Goal: Information Seeking & Learning: Learn about a topic

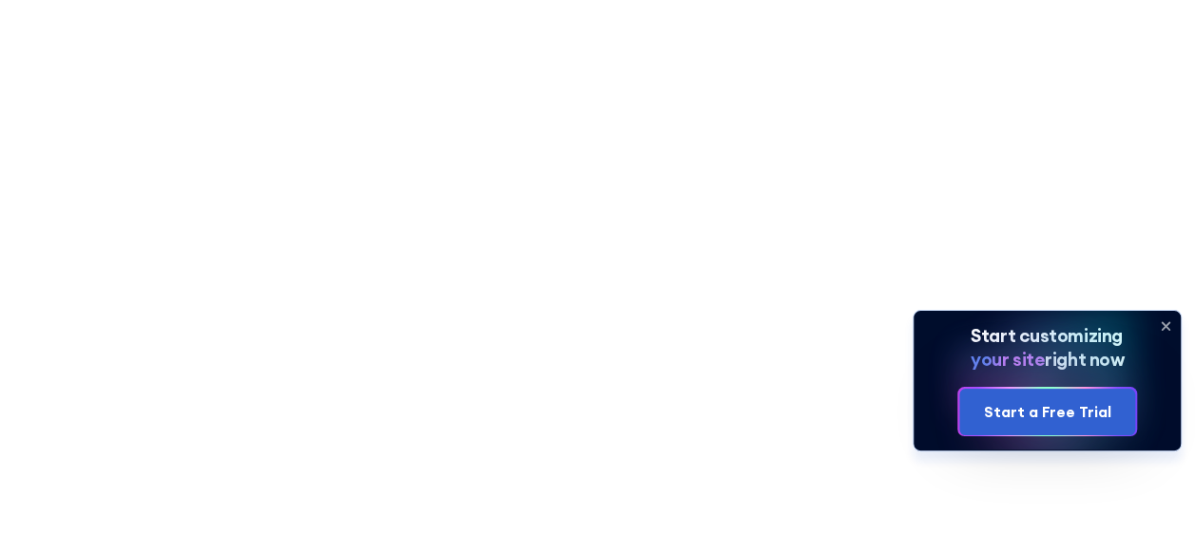
click at [1163, 324] on icon at bounding box center [1165, 326] width 8 height 8
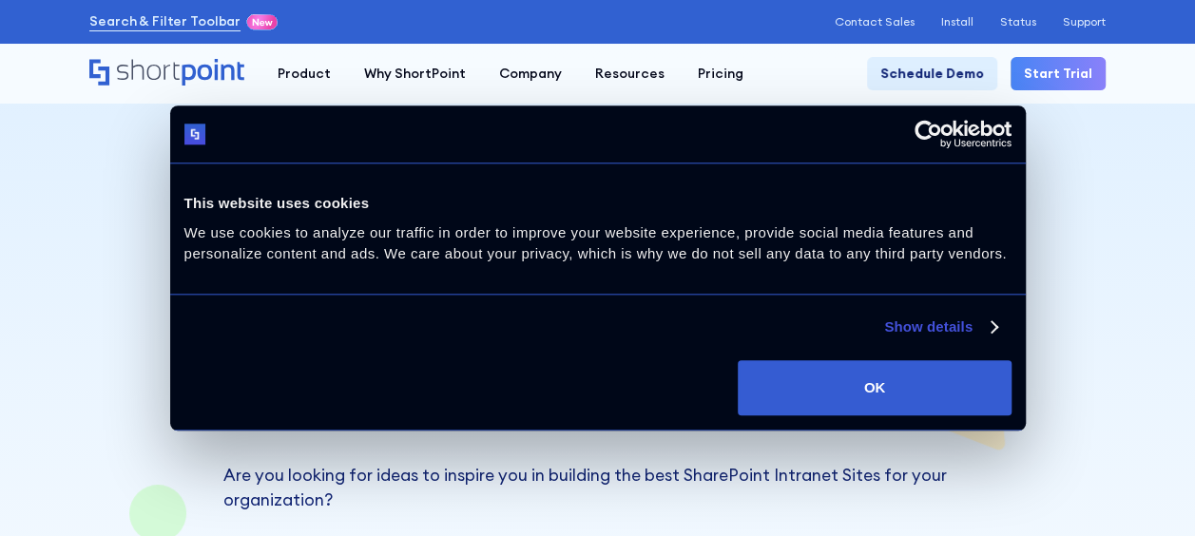
click at [947, 321] on link "Show details" at bounding box center [940, 327] width 112 height 23
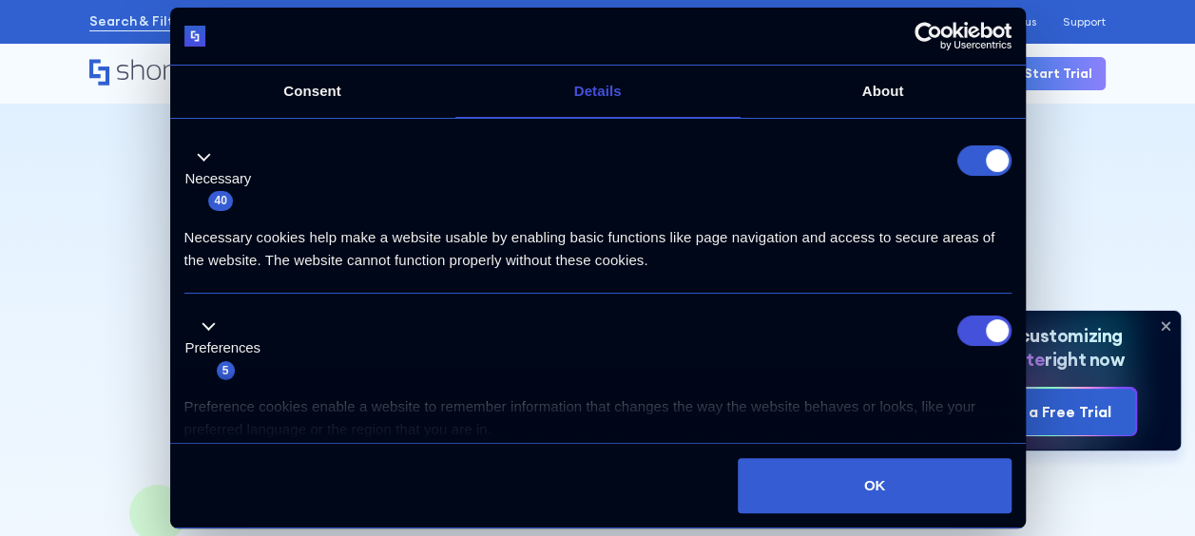
scroll to position [131, 0]
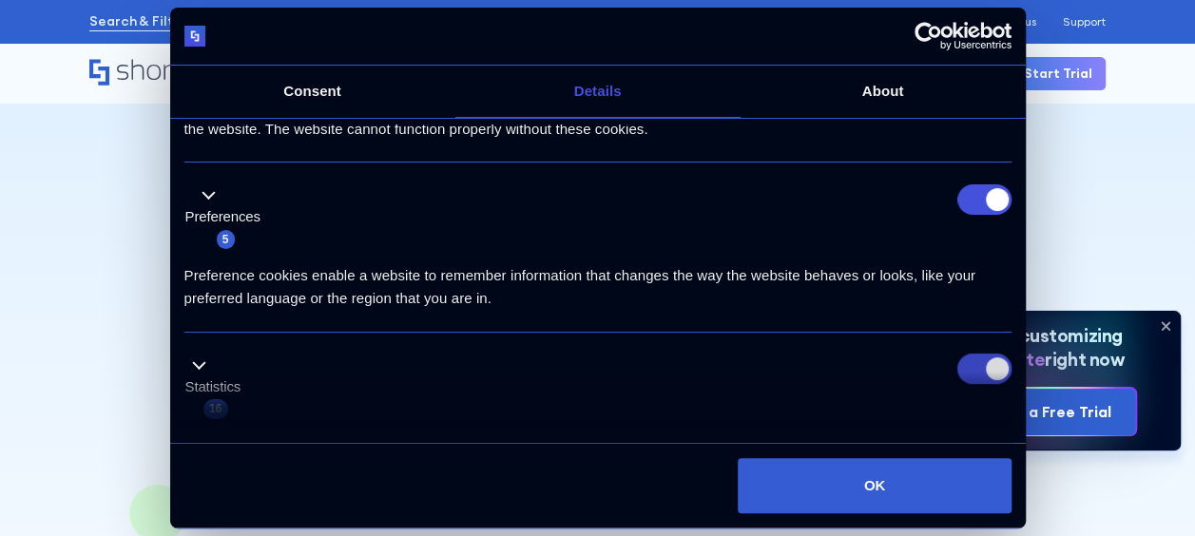
click at [990, 364] on input "Statistics" at bounding box center [984, 369] width 54 height 30
checkbox input "false"
click at [979, 198] on input "Preferences" at bounding box center [984, 199] width 54 height 30
checkbox input "false"
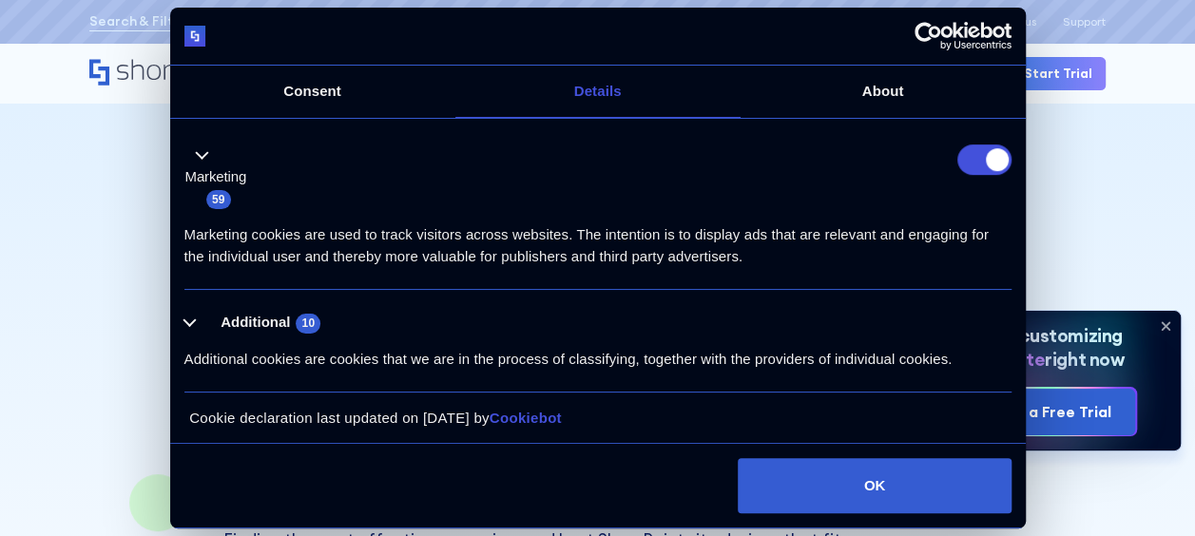
scroll to position [12, 0]
click at [1000, 156] on input "Marketing" at bounding box center [984, 159] width 54 height 30
checkbox input "false"
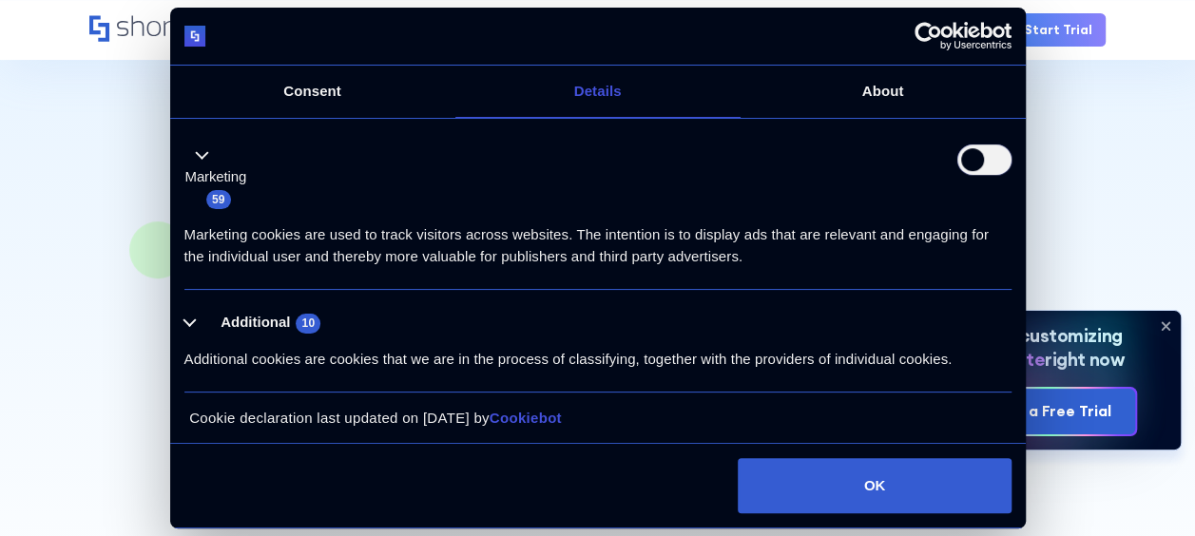
scroll to position [265, 0]
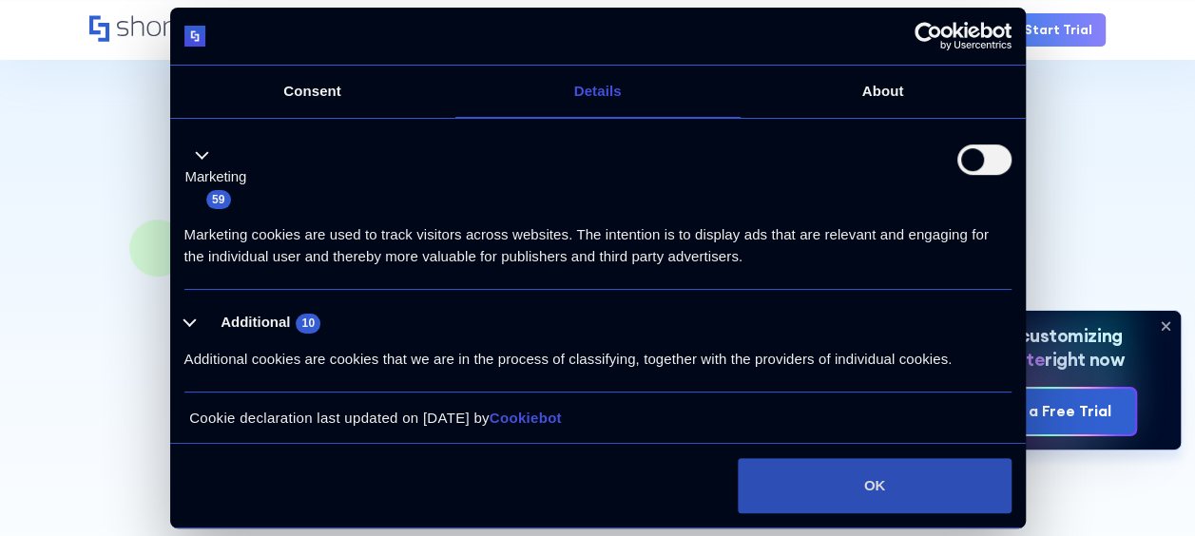
click at [781, 493] on button "OK" at bounding box center [873, 485] width 273 height 55
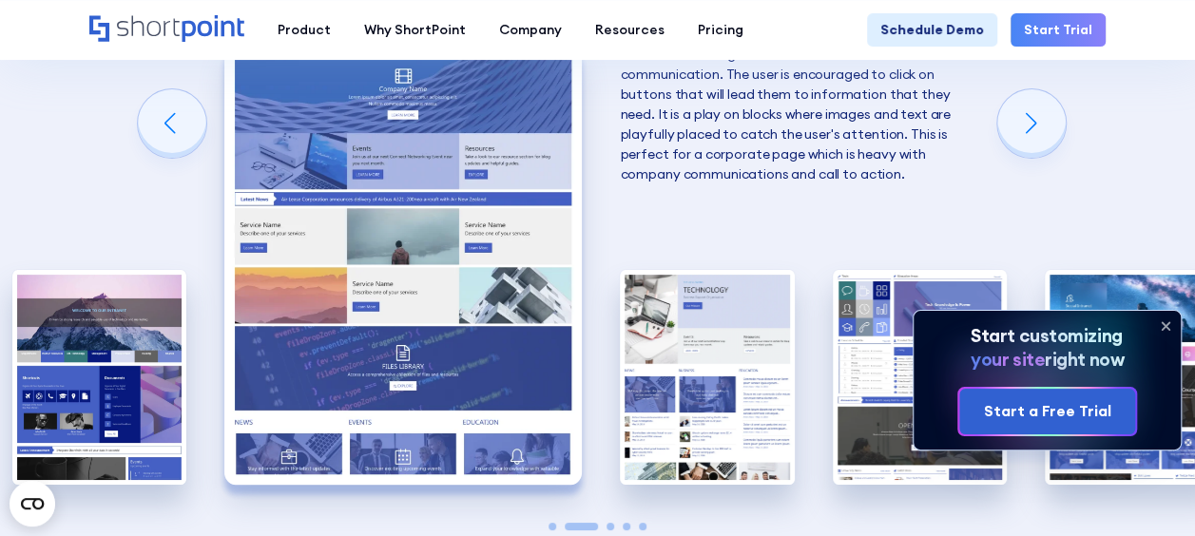
scroll to position [3459, 0]
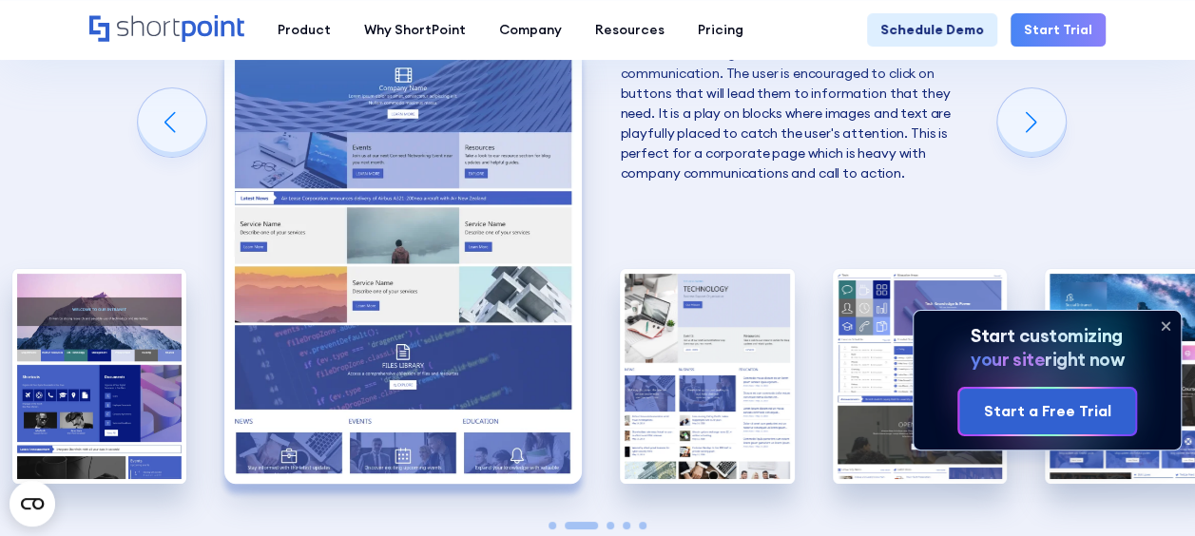
click at [1165, 327] on icon at bounding box center [1165, 326] width 8 height 8
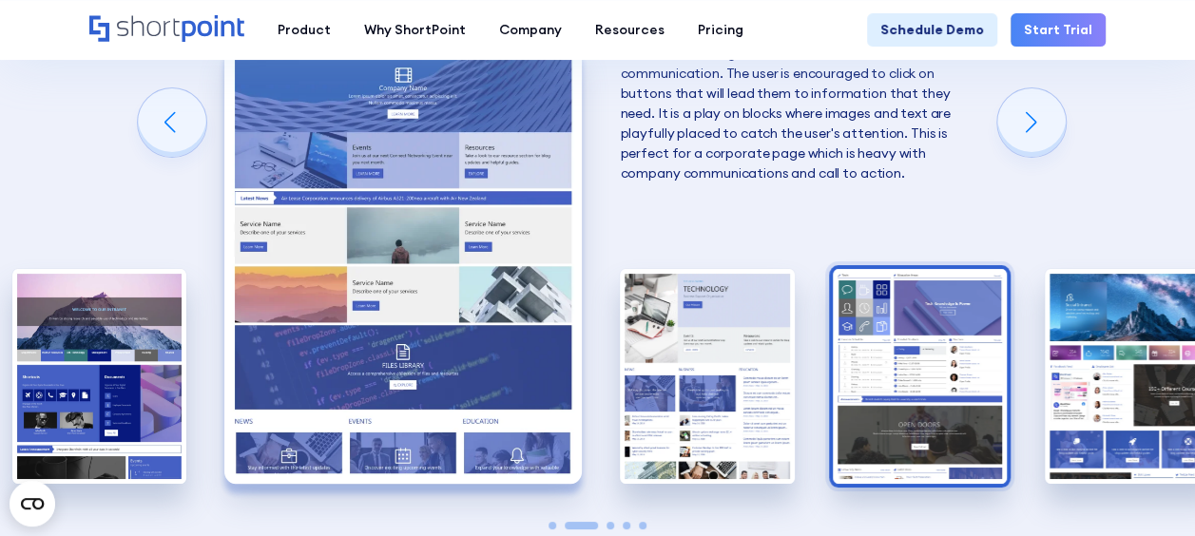
click at [884, 300] on img "4 / 5" at bounding box center [919, 376] width 174 height 214
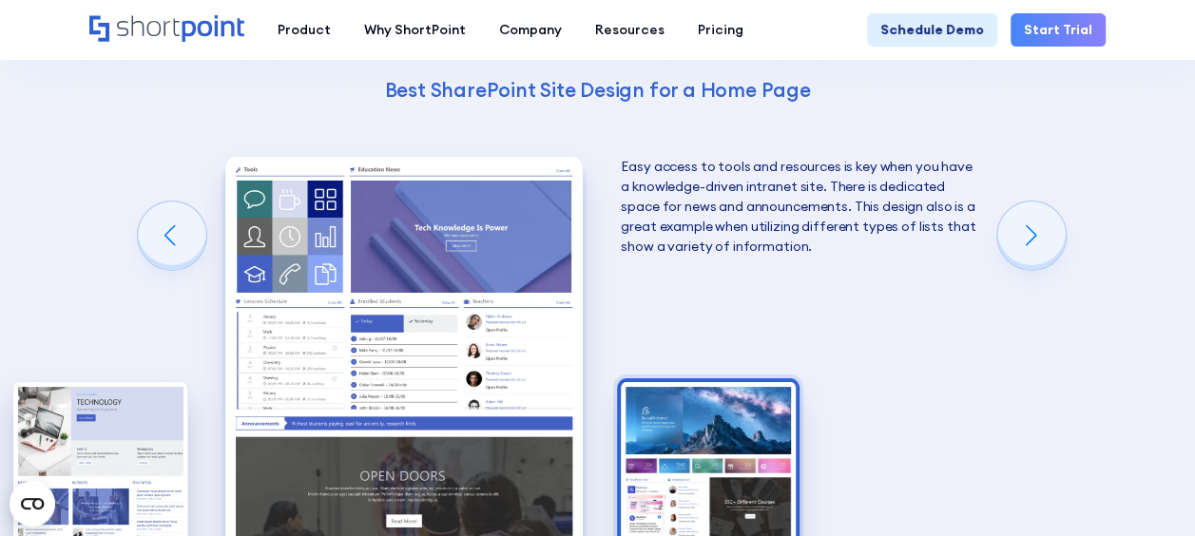
scroll to position [3357, 0]
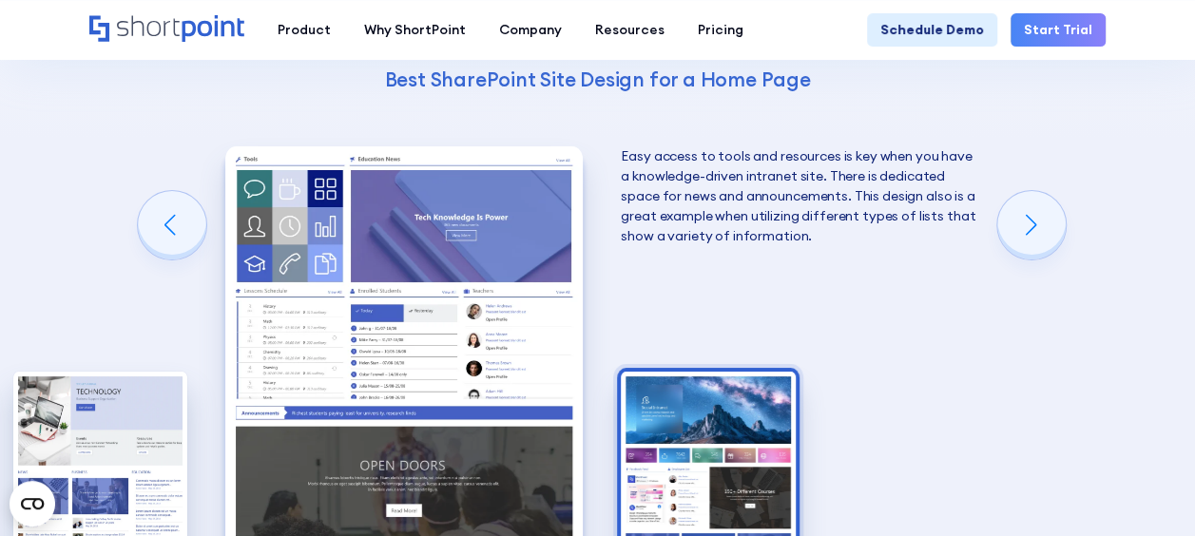
click at [709, 431] on img "5 / 5" at bounding box center [708, 479] width 174 height 214
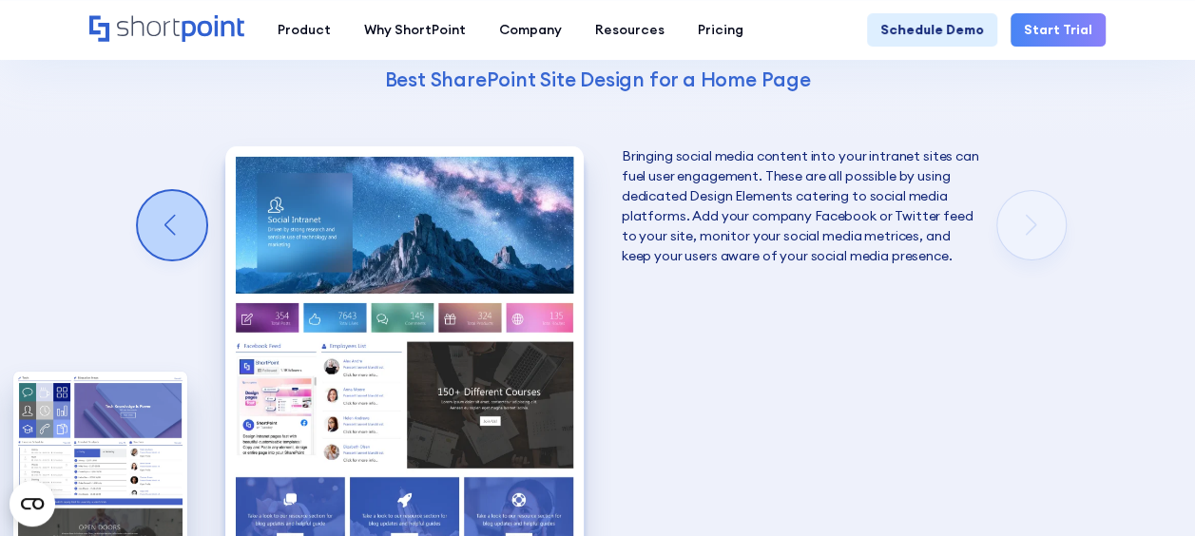
click at [160, 196] on div "Previous slide" at bounding box center [172, 225] width 68 height 68
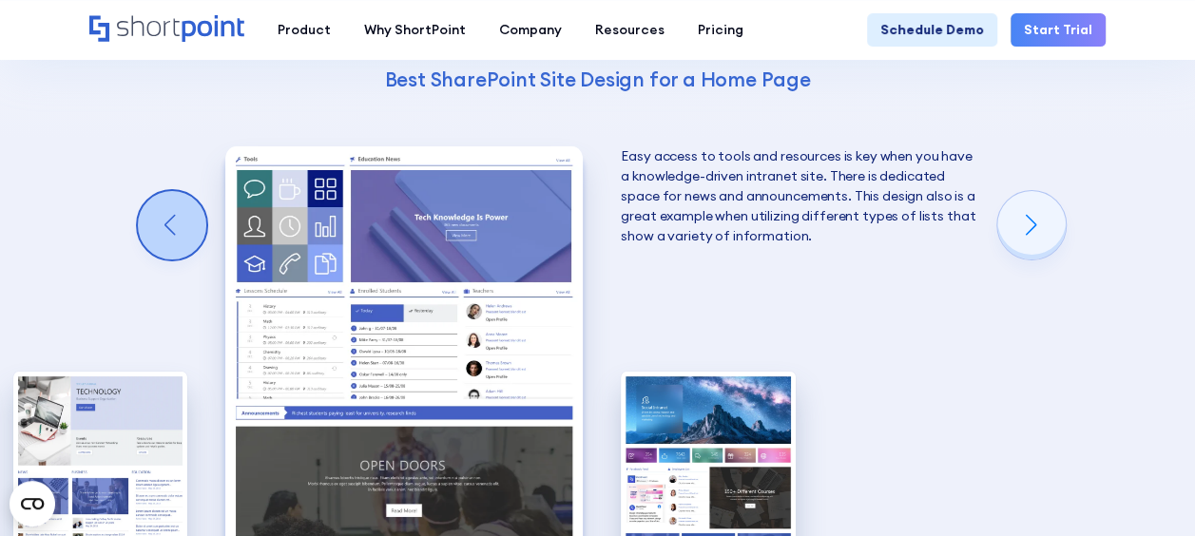
click at [160, 196] on div "Previous slide" at bounding box center [172, 225] width 68 height 68
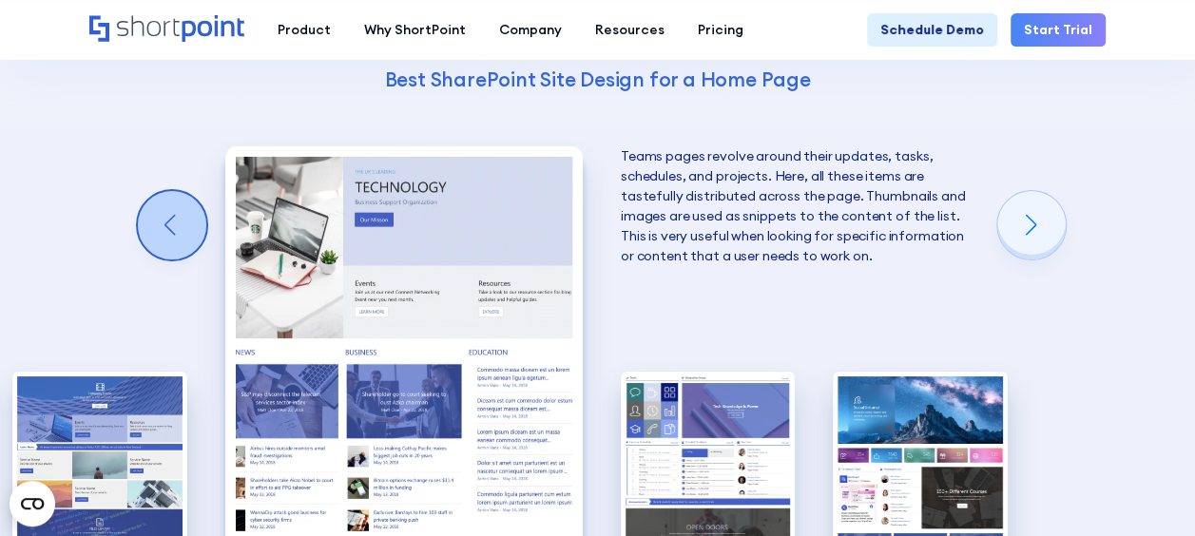
click at [160, 196] on div "Previous slide" at bounding box center [172, 225] width 68 height 68
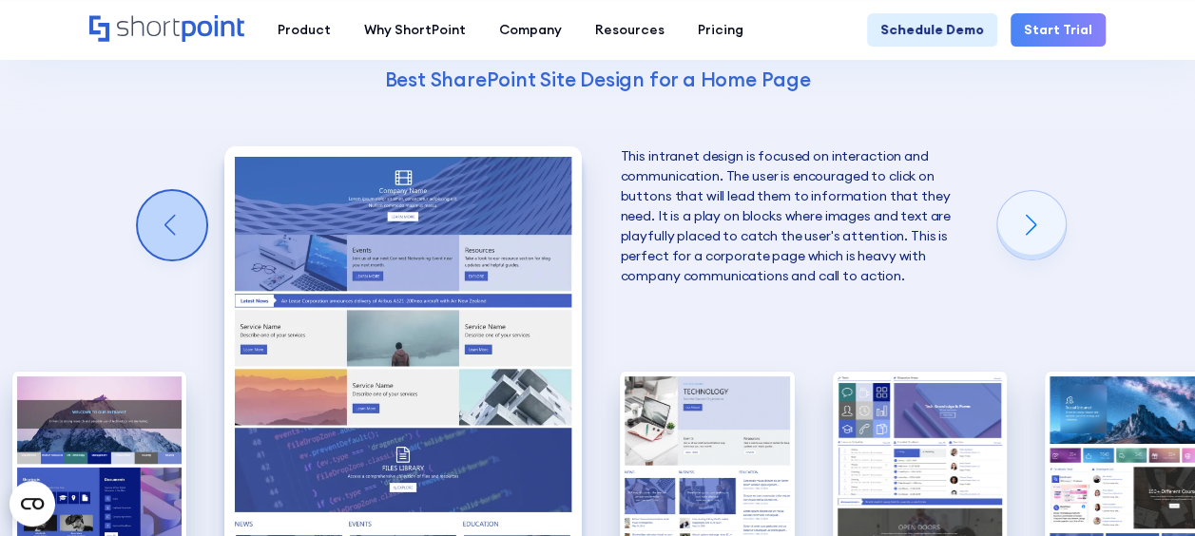
click at [160, 196] on div "Previous slide" at bounding box center [172, 225] width 68 height 68
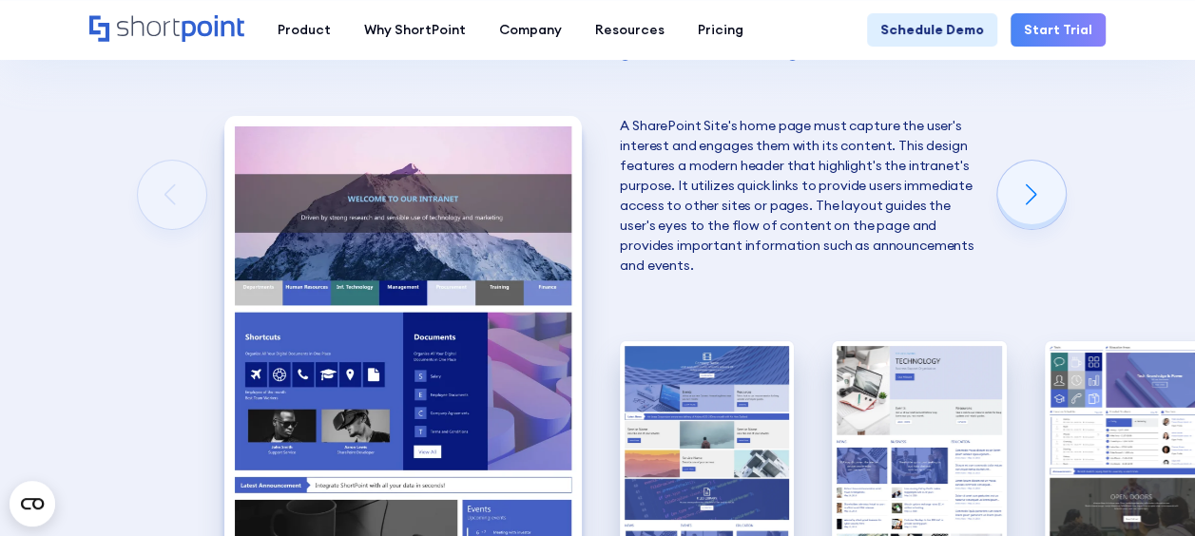
scroll to position [3374, 0]
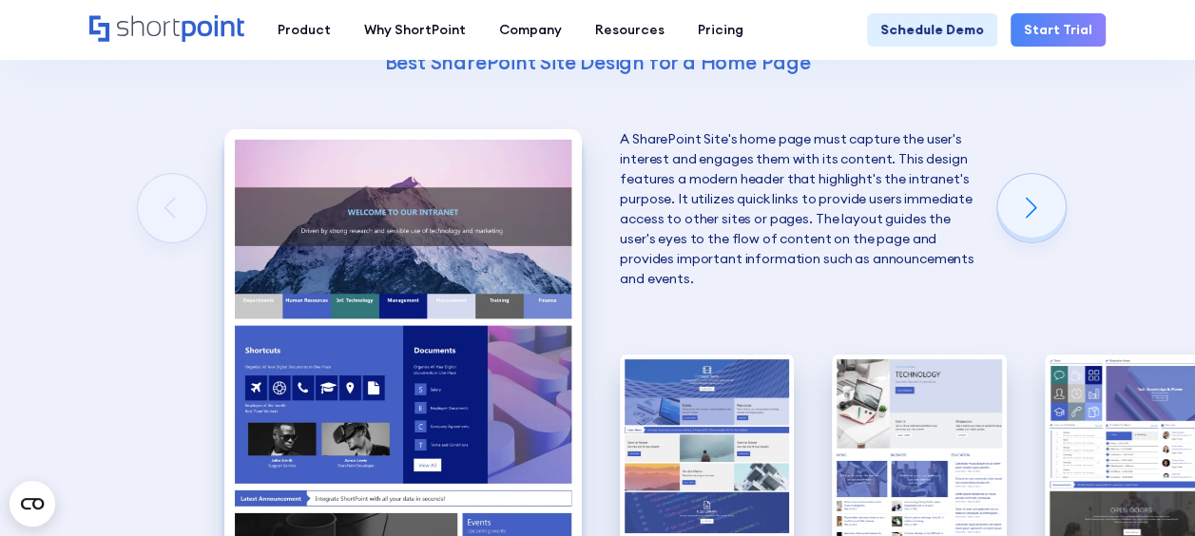
click at [261, 272] on img "1 / 5" at bounding box center [402, 348] width 357 height 439
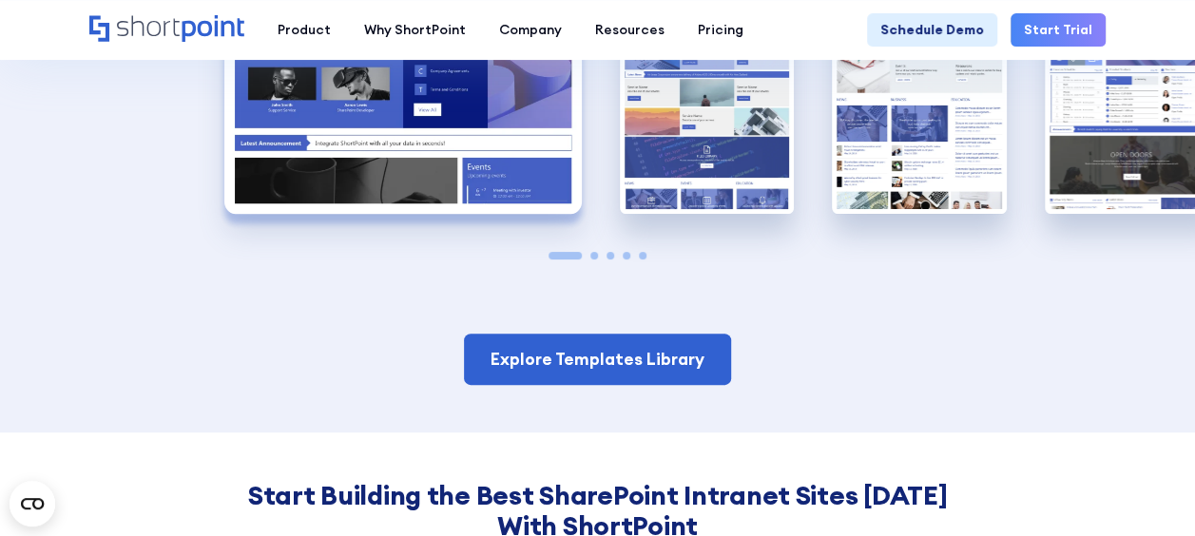
scroll to position [3733, 0]
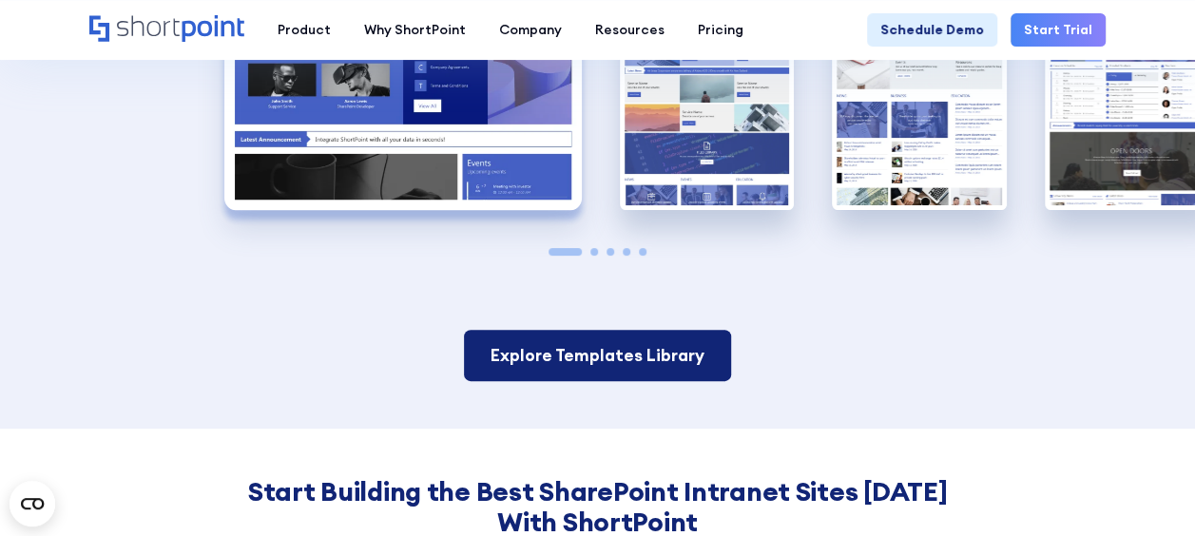
click at [587, 330] on link "Explore Templates Library" at bounding box center [597, 355] width 267 height 51
